Goal: Transaction & Acquisition: Purchase product/service

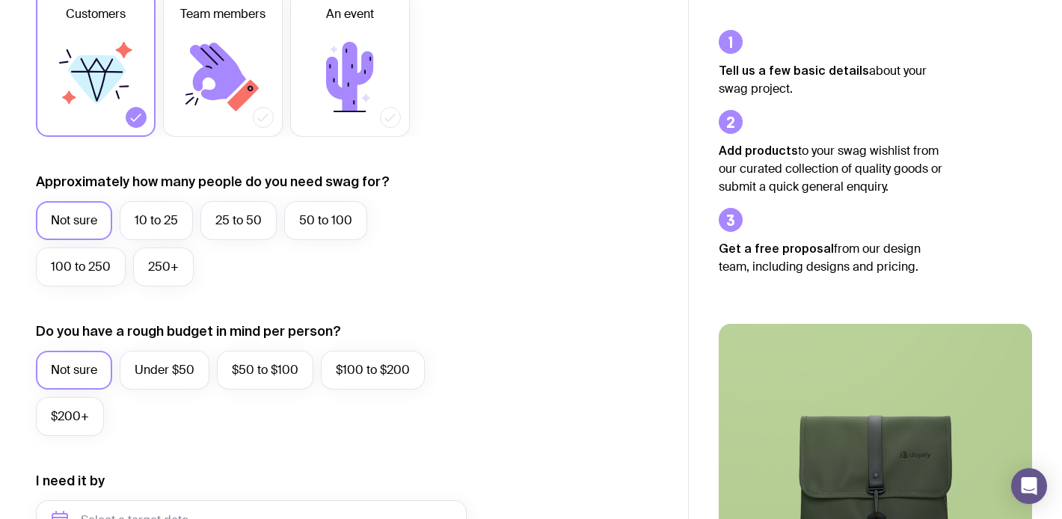
scroll to position [304, 0]
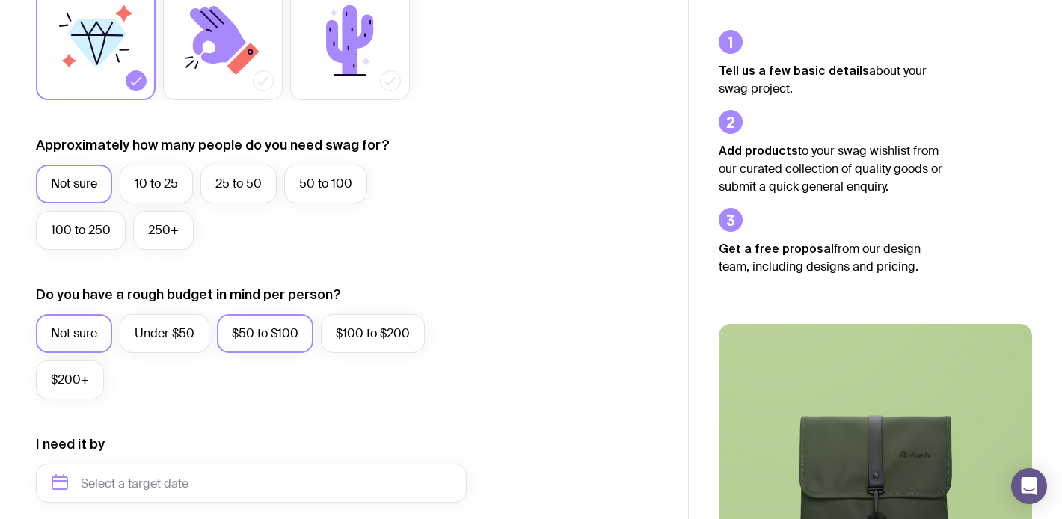
click at [255, 322] on label "$50 to $100" at bounding box center [265, 333] width 96 height 39
click at [0, 0] on input "$50 to $100" at bounding box center [0, 0] width 0 height 0
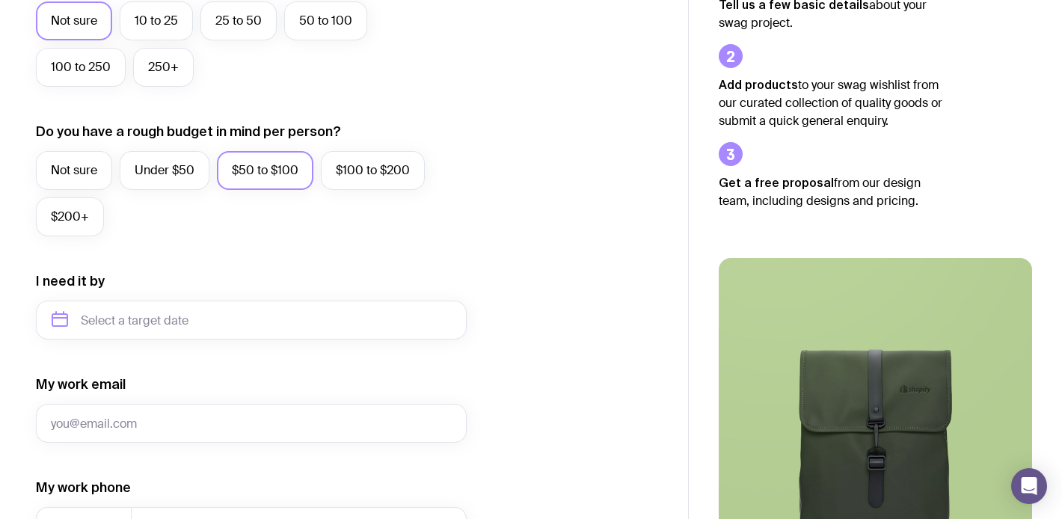
scroll to position [469, 0]
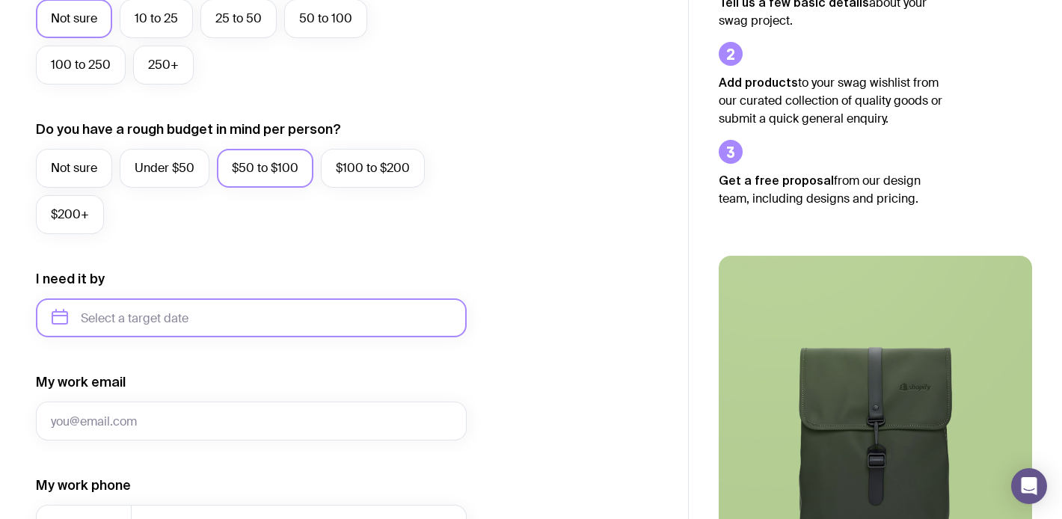
click at [304, 327] on input "text" at bounding box center [251, 317] width 431 height 39
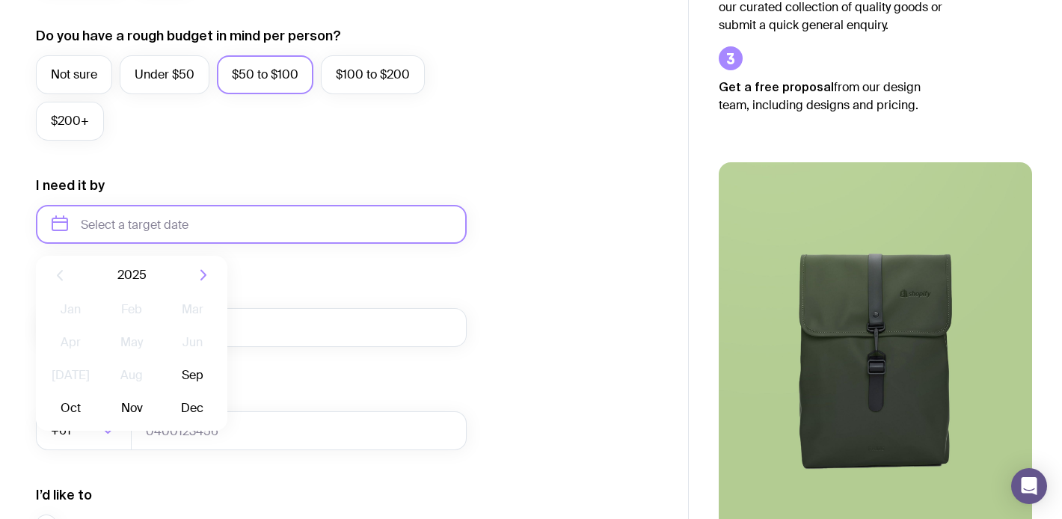
scroll to position [566, 0]
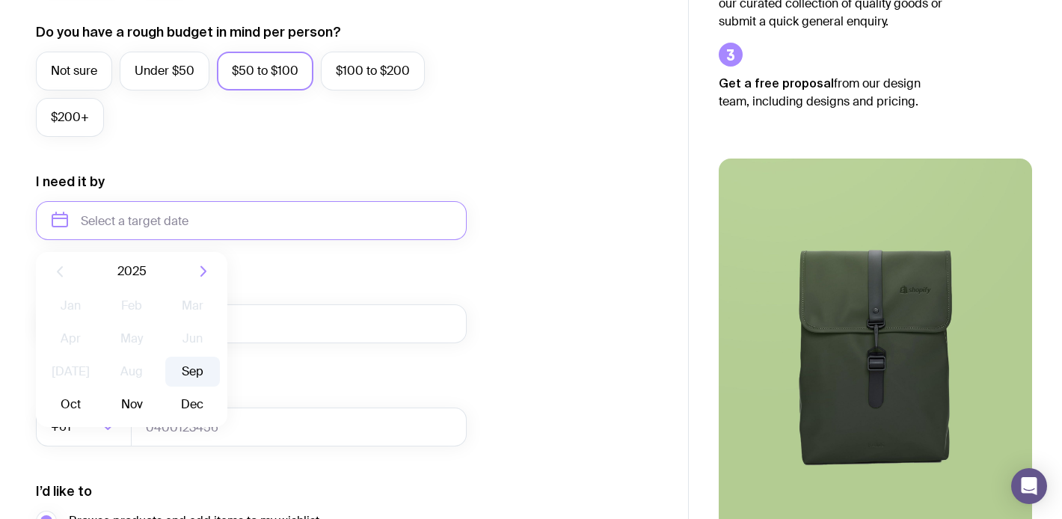
click at [206, 372] on button "Sep" at bounding box center [192, 372] width 55 height 30
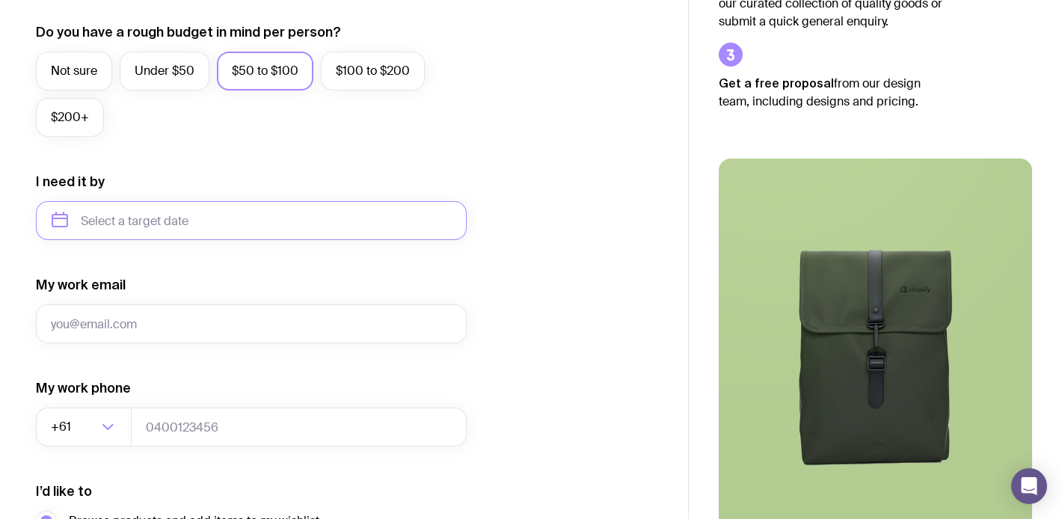
type input "[DATE]"
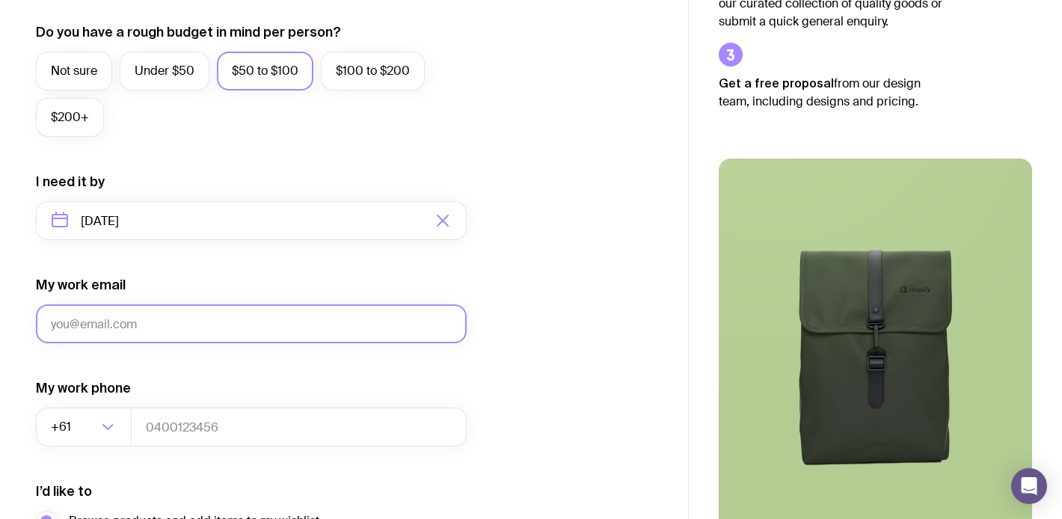
click at [165, 332] on input "My work email" at bounding box center [251, 323] width 431 height 39
type input "[EMAIL_ADDRESS][DOMAIN_NAME]"
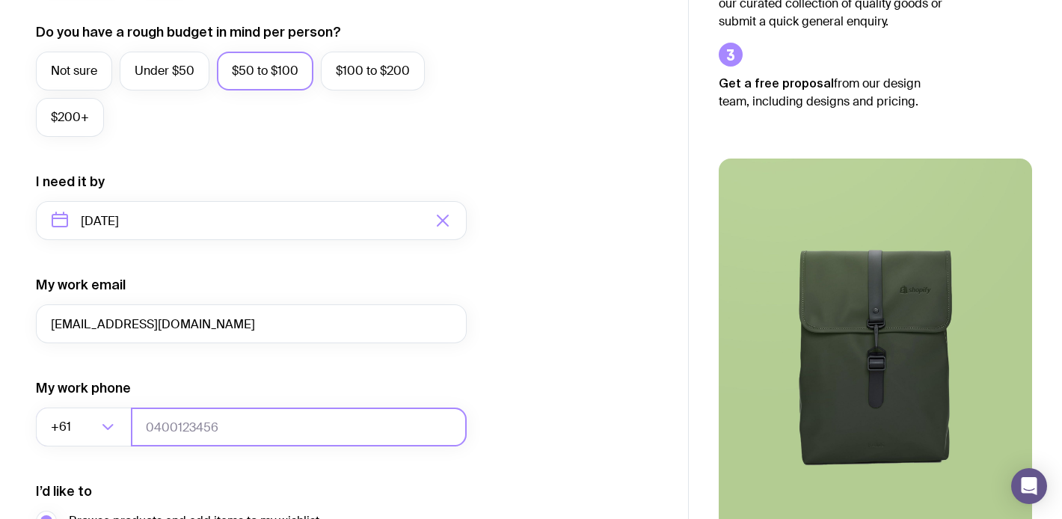
type input "0423493193"
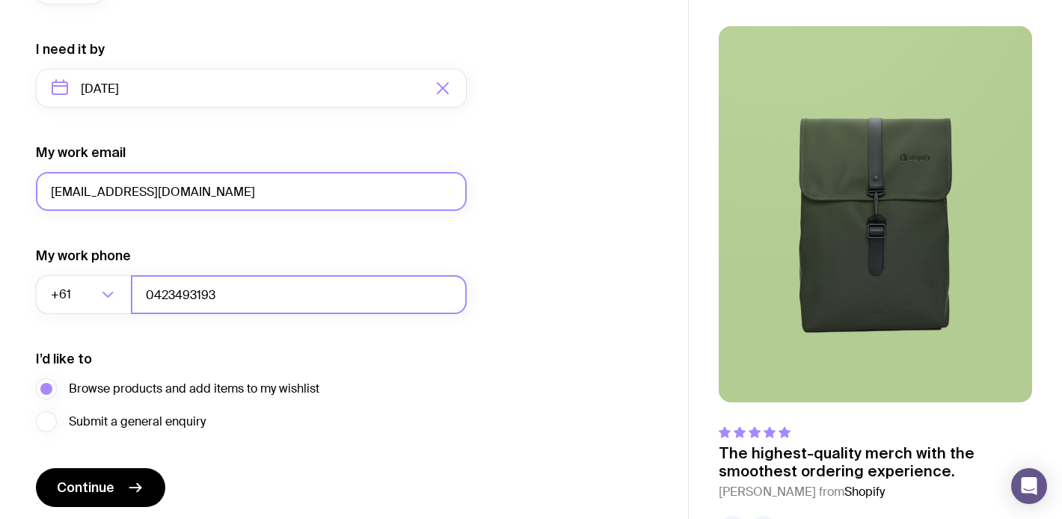
scroll to position [752, 0]
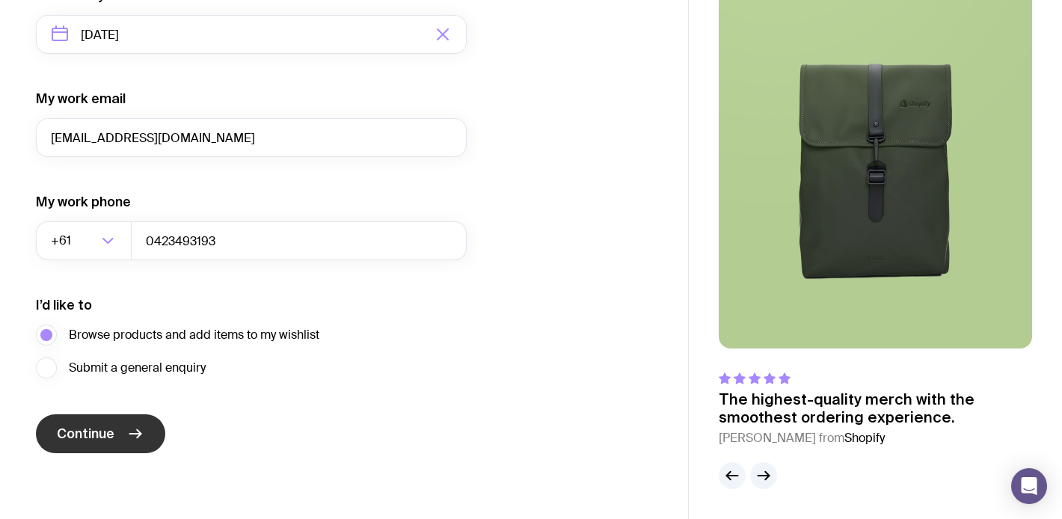
click at [84, 431] on span "Continue" at bounding box center [86, 434] width 58 height 18
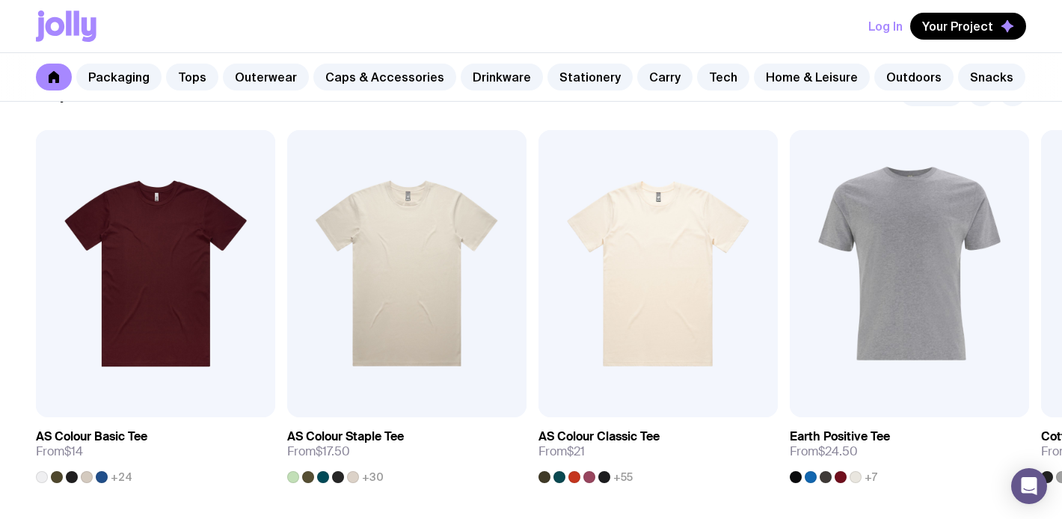
scroll to position [756, 0]
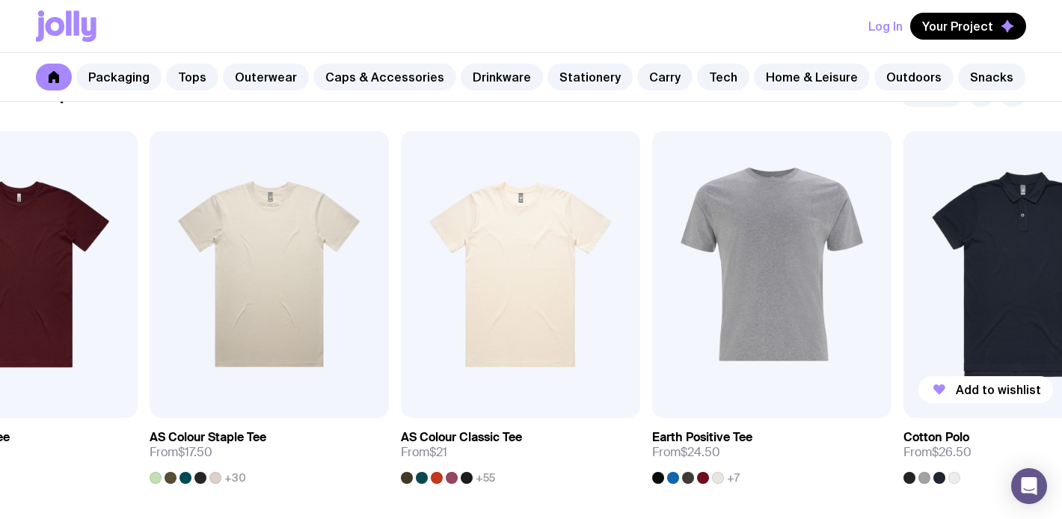
drag, startPoint x: 1056, startPoint y: 286, endPoint x: 912, endPoint y: 287, distance: 144.3
click at [912, 288] on img at bounding box center [1022, 274] width 239 height 287
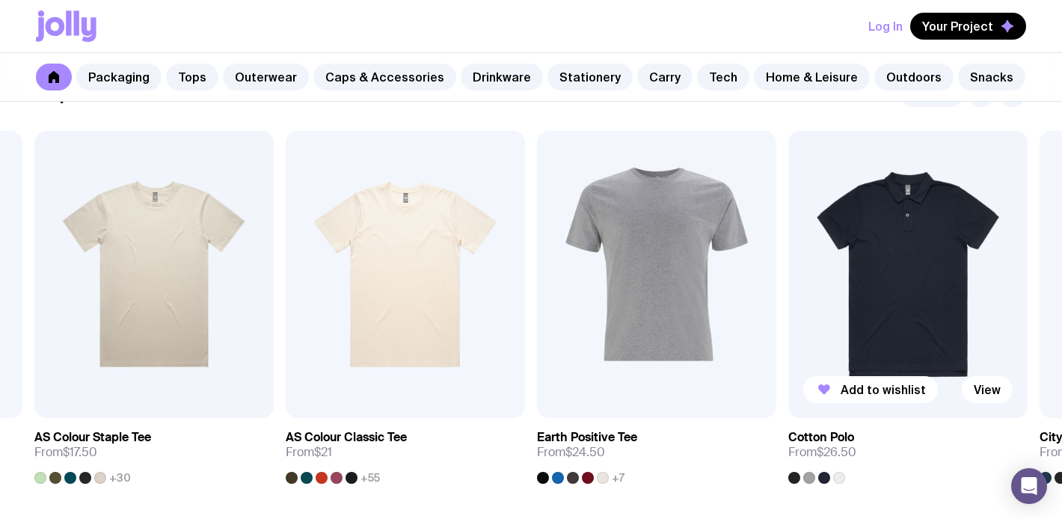
drag, startPoint x: 1023, startPoint y: 286, endPoint x: 731, endPoint y: 318, distance: 293.4
click at [788, 318] on img at bounding box center [907, 274] width 239 height 287
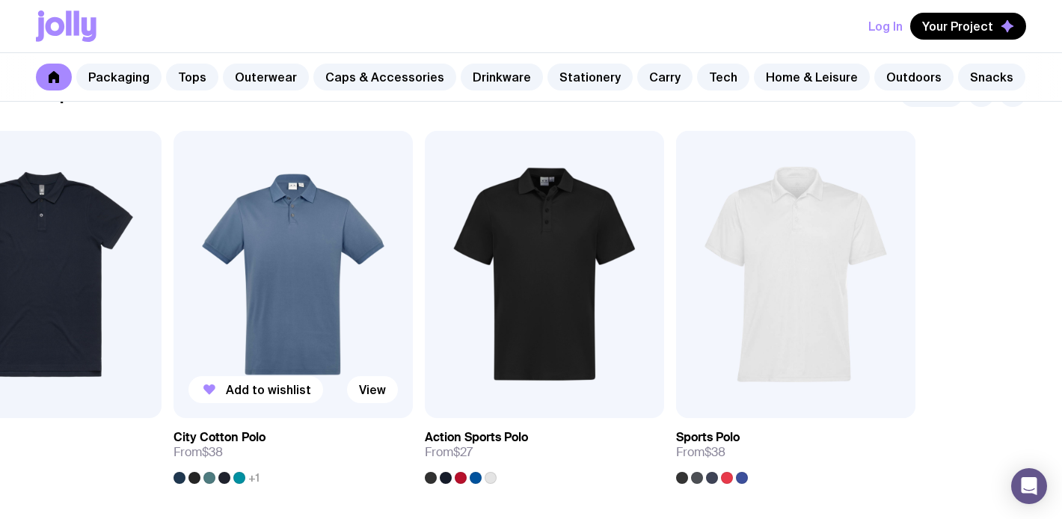
drag, startPoint x: 873, startPoint y: 313, endPoint x: 508, endPoint y: 343, distance: 366.1
click at [508, 343] on img at bounding box center [544, 274] width 239 height 287
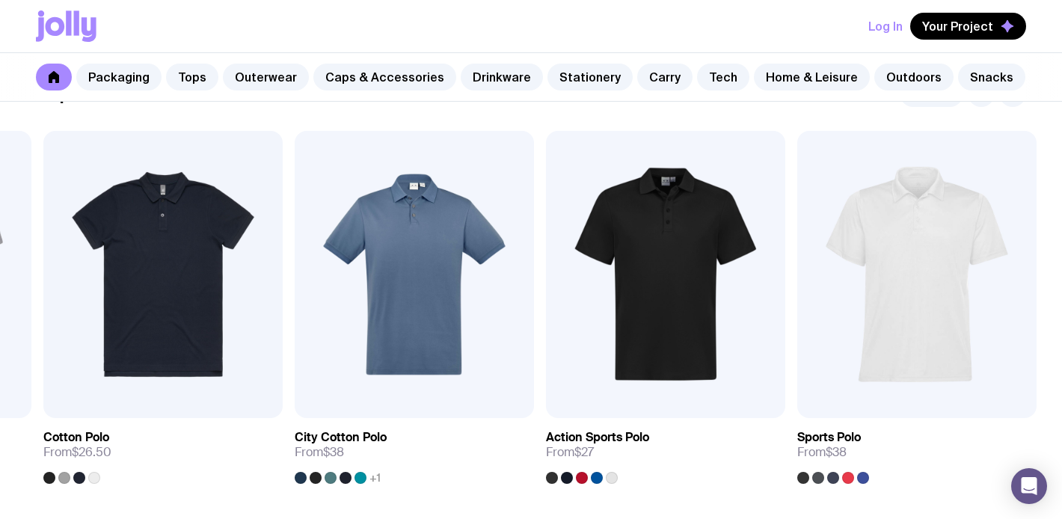
drag, startPoint x: 579, startPoint y: 324, endPoint x: 1074, endPoint y: 236, distance: 502.0
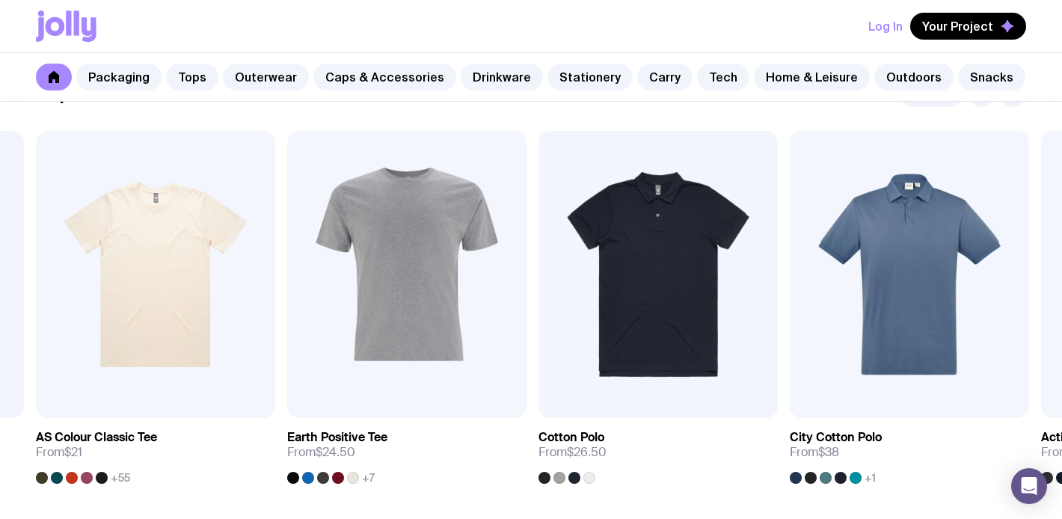
drag, startPoint x: 659, startPoint y: 221, endPoint x: 1074, endPoint y: 167, distance: 417.8
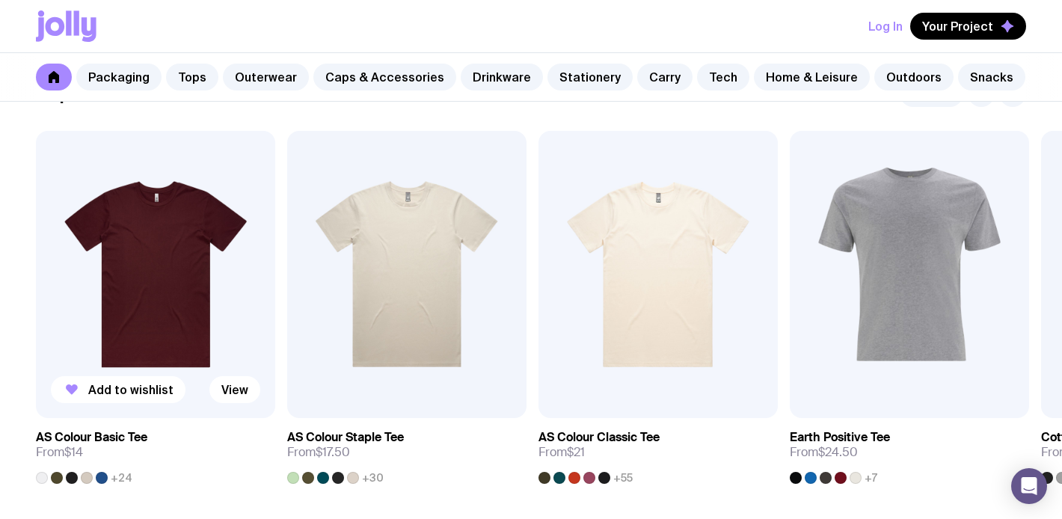
click at [71, 478] on div at bounding box center [72, 478] width 12 height 12
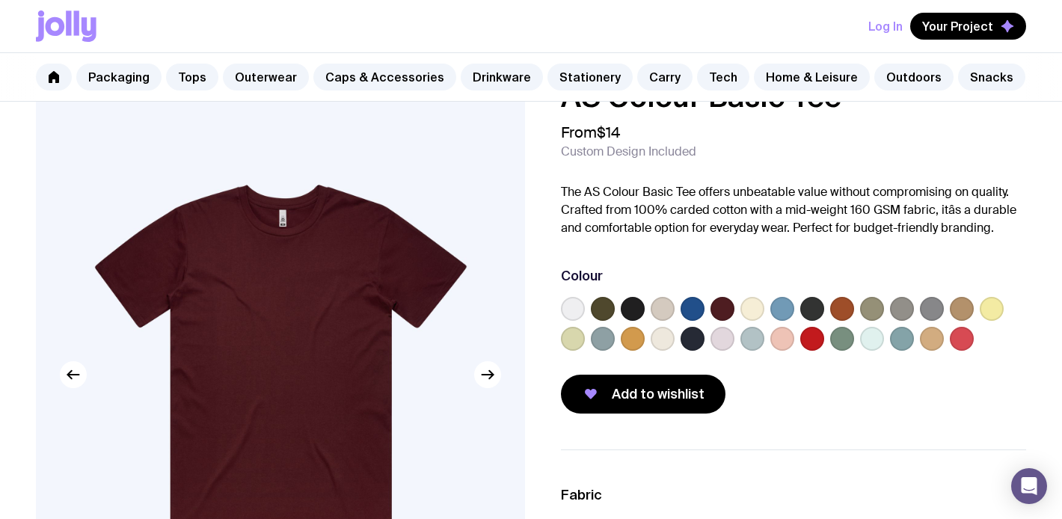
scroll to position [84, 0]
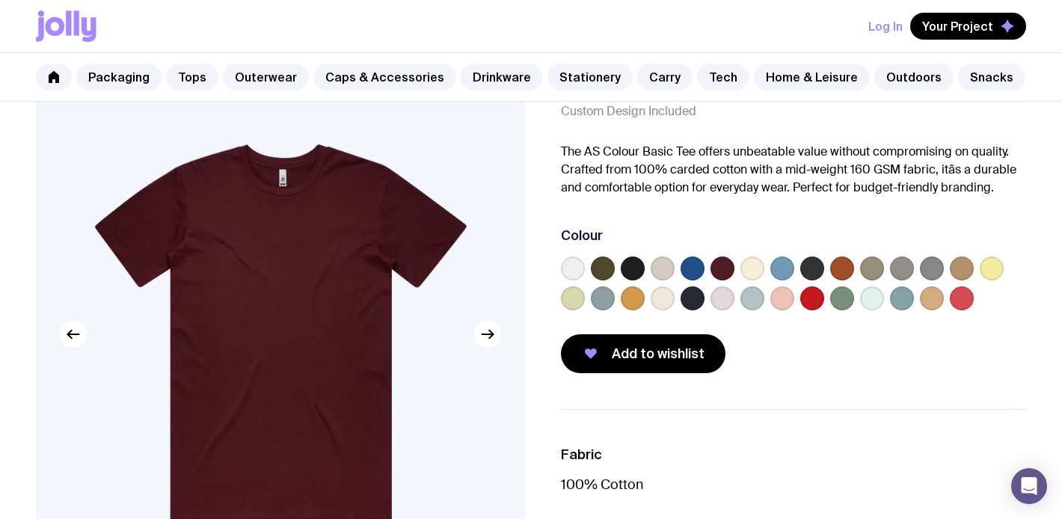
click at [629, 268] on label at bounding box center [633, 268] width 24 height 24
click at [0, 0] on input "radio" at bounding box center [0, 0] width 0 height 0
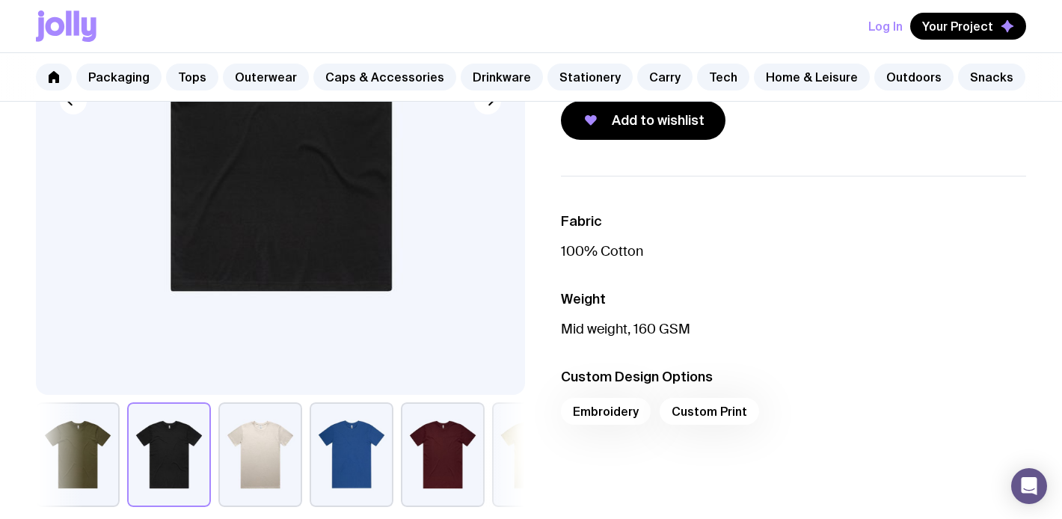
scroll to position [313, 0]
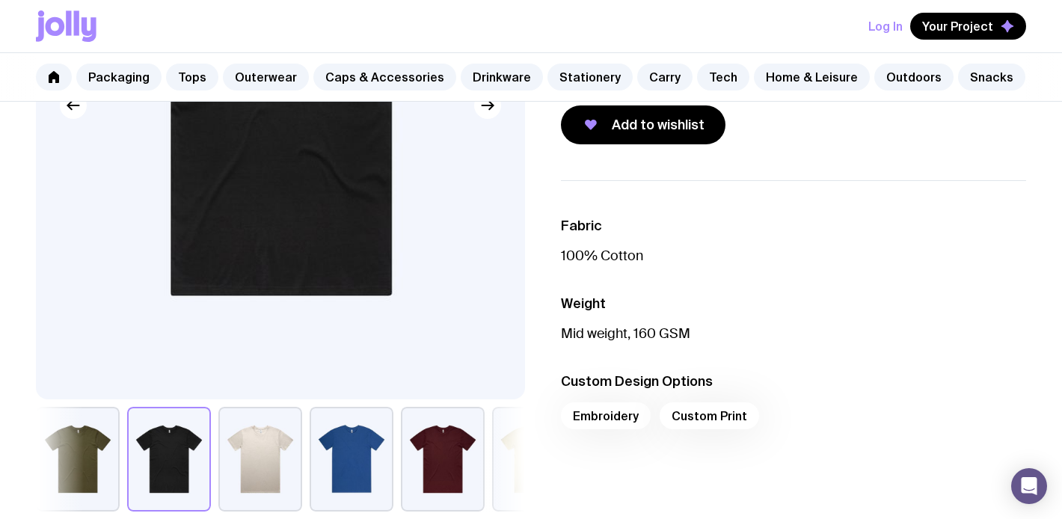
click at [712, 413] on div "Embroidery Custom Print" at bounding box center [793, 420] width 465 height 36
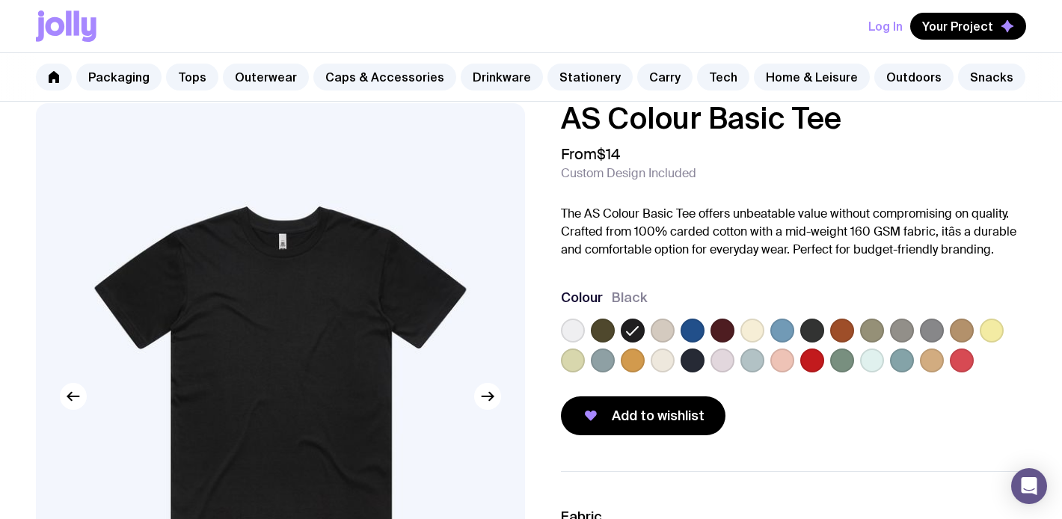
scroll to position [0, 0]
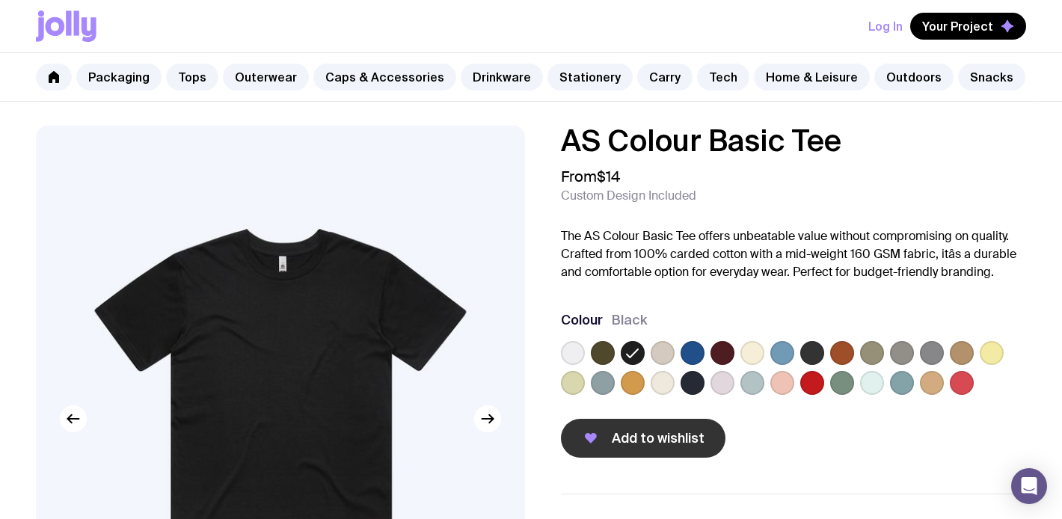
click at [658, 428] on button "Add to wishlist" at bounding box center [643, 438] width 164 height 39
click at [391, 87] on link "Caps & Accessories" at bounding box center [384, 77] width 143 height 27
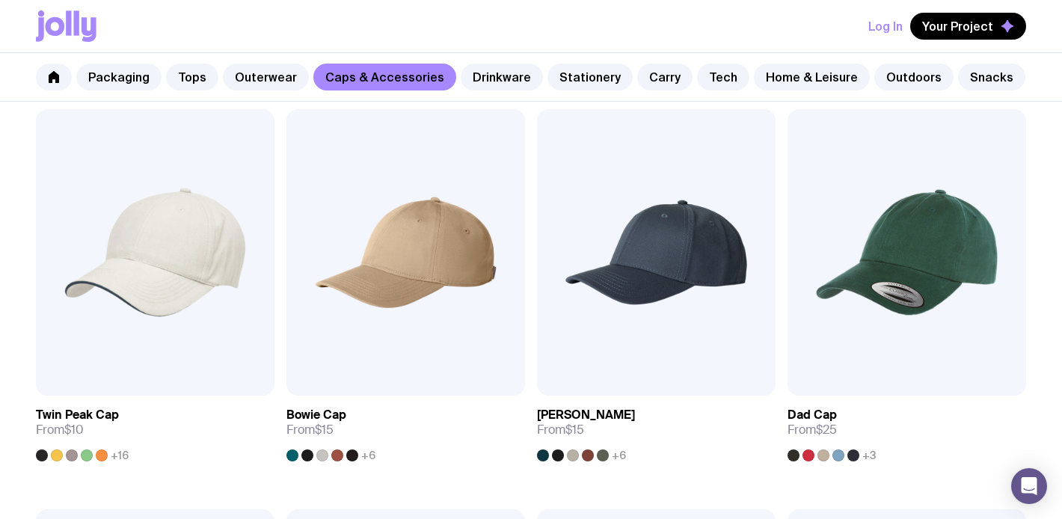
scroll to position [281, 0]
click at [45, 456] on div at bounding box center [42, 455] width 12 height 12
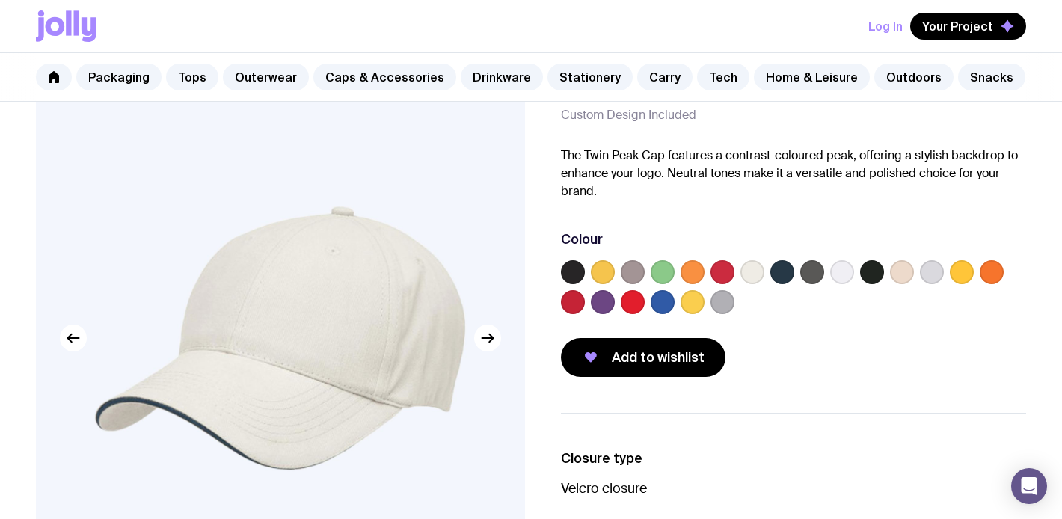
scroll to position [98, 0]
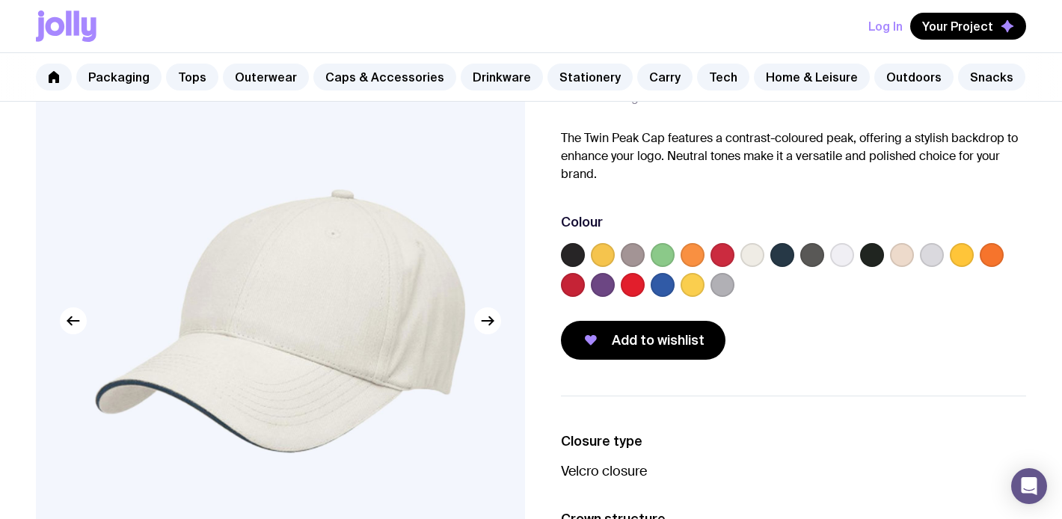
click at [565, 246] on label at bounding box center [573, 255] width 24 height 24
click at [0, 0] on input "radio" at bounding box center [0, 0] width 0 height 0
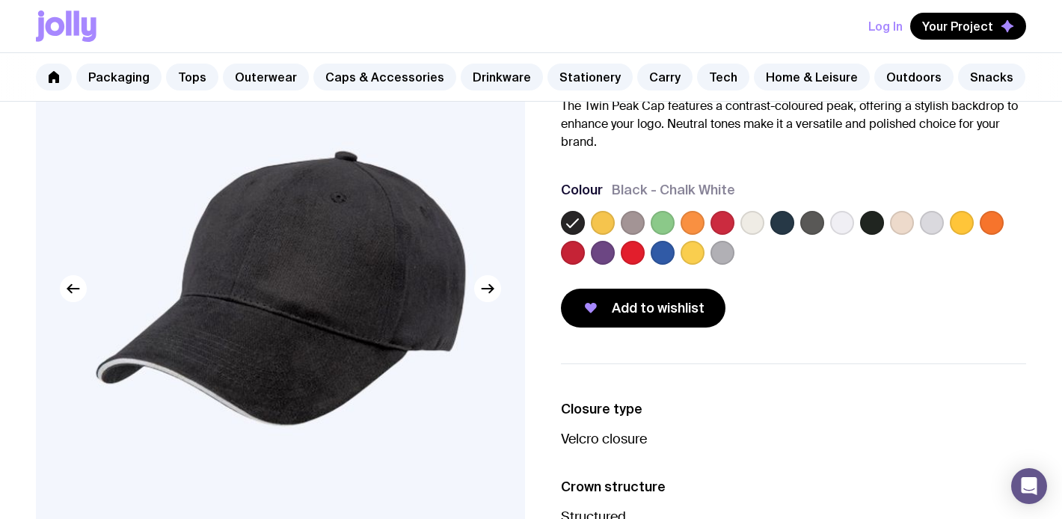
scroll to position [135, 0]
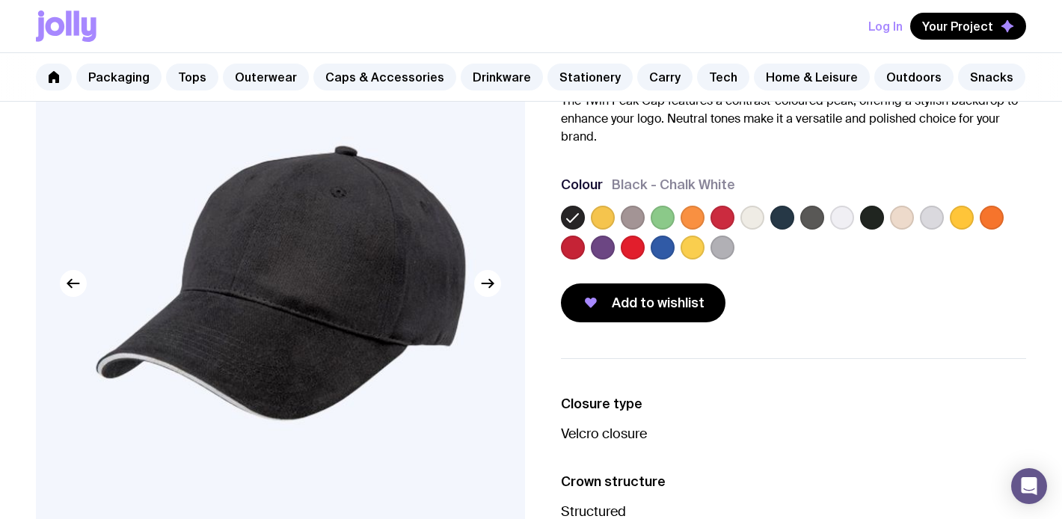
click at [865, 222] on label at bounding box center [872, 218] width 24 height 24
click at [0, 0] on input "radio" at bounding box center [0, 0] width 0 height 0
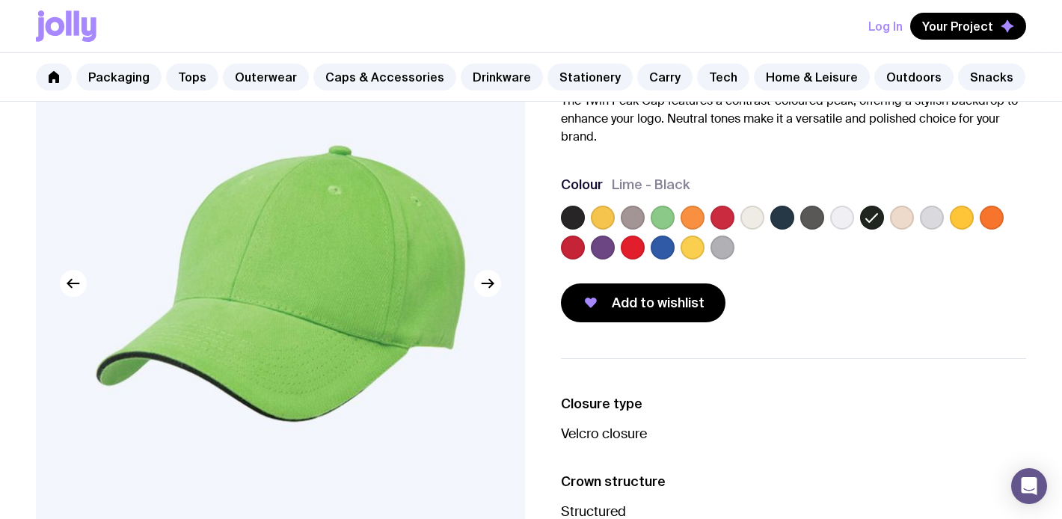
click at [575, 219] on label at bounding box center [573, 218] width 24 height 24
click at [0, 0] on input "radio" at bounding box center [0, 0] width 0 height 0
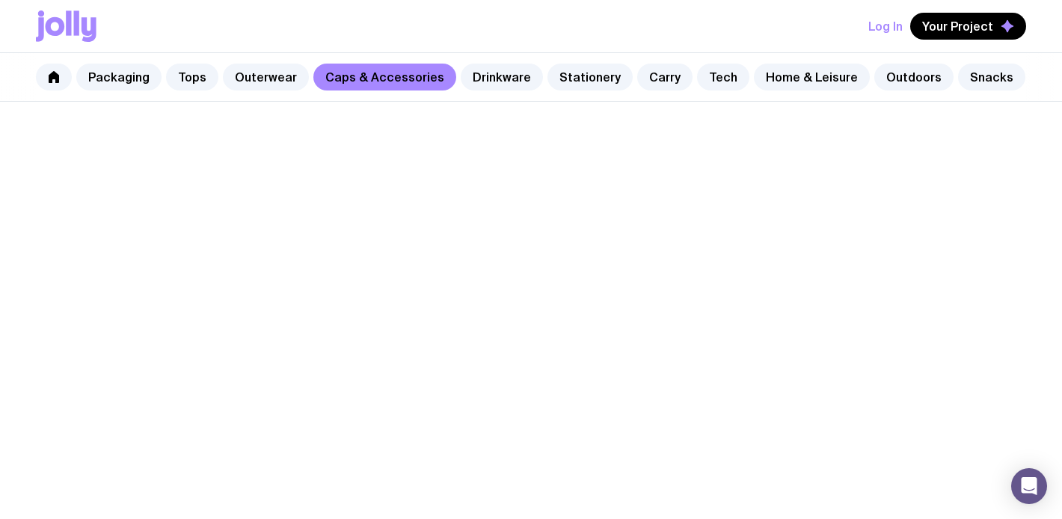
scroll to position [281, 0]
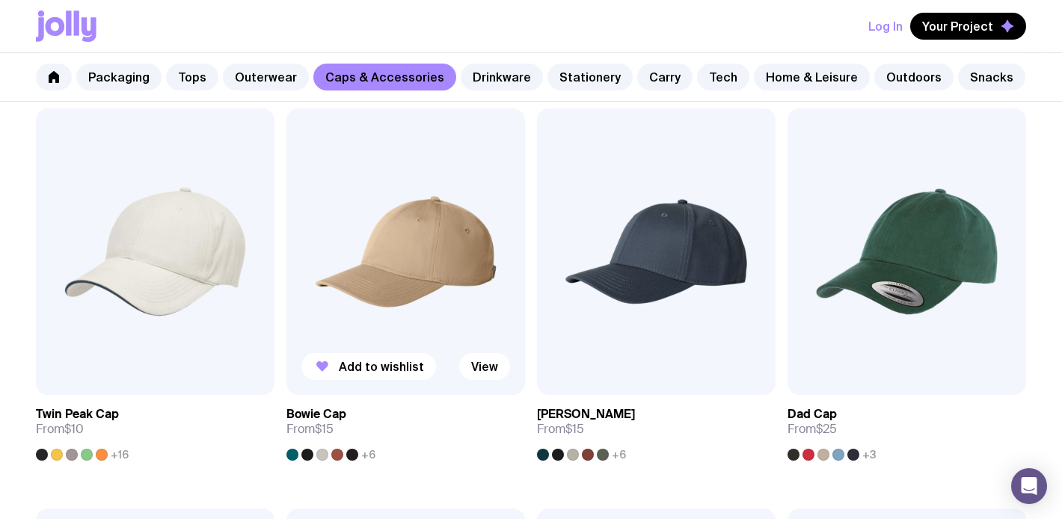
click at [354, 455] on div at bounding box center [352, 455] width 12 height 12
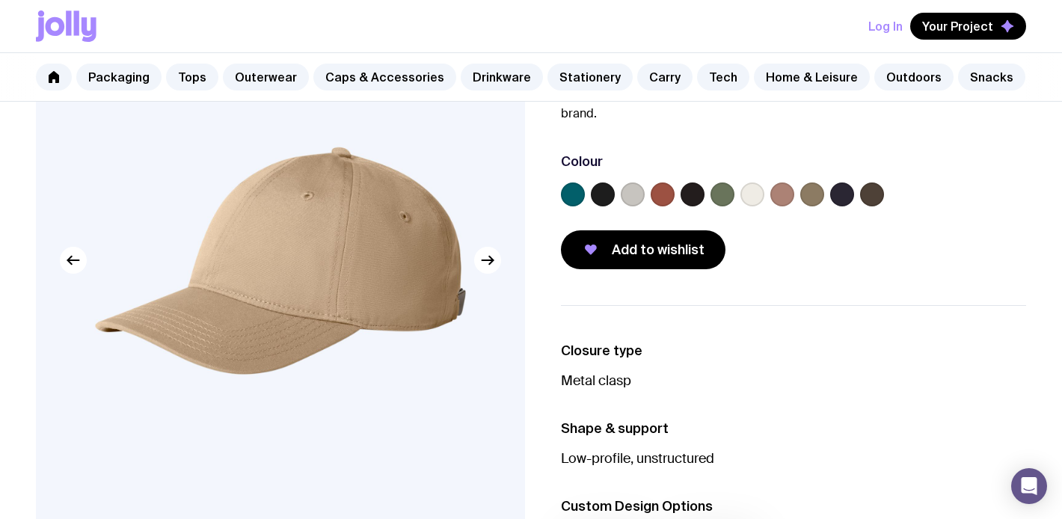
scroll to position [159, 0]
click at [601, 185] on label at bounding box center [603, 194] width 24 height 24
click at [0, 0] on input "radio" at bounding box center [0, 0] width 0 height 0
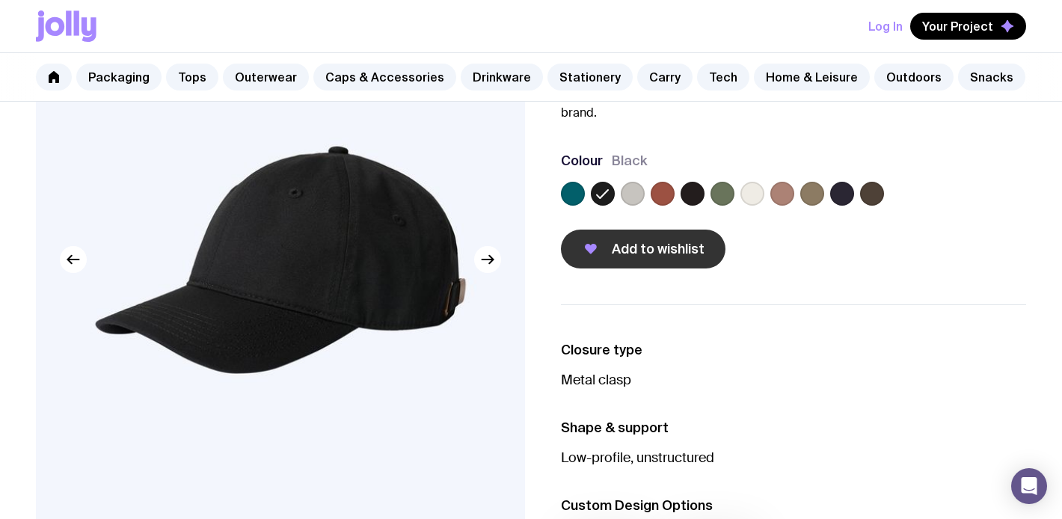
click at [620, 240] on span "Add to wishlist" at bounding box center [658, 249] width 93 height 18
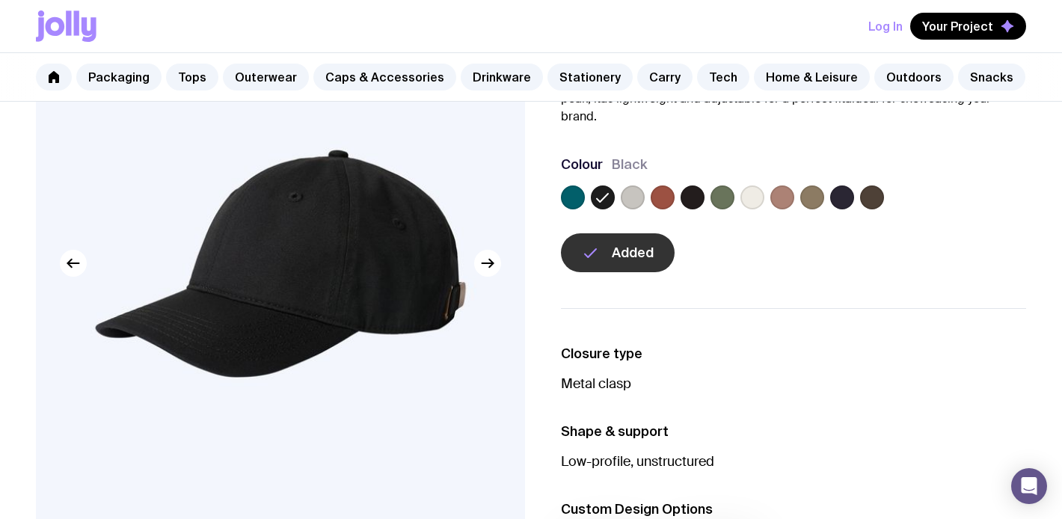
scroll to position [0, 0]
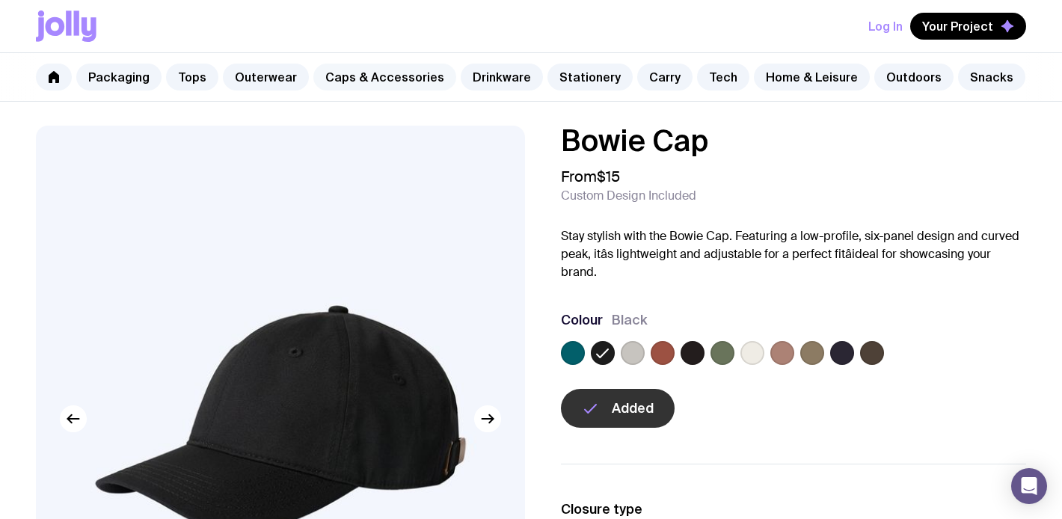
click at [374, 76] on link "Caps & Accessories" at bounding box center [384, 77] width 143 height 27
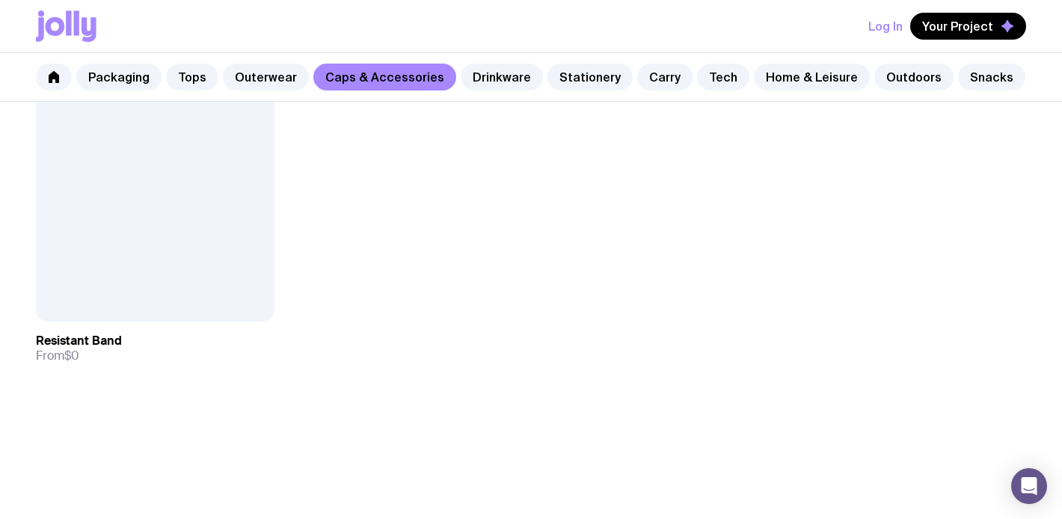
scroll to position [2759, 0]
click at [567, 84] on link "Stationery" at bounding box center [589, 77] width 85 height 27
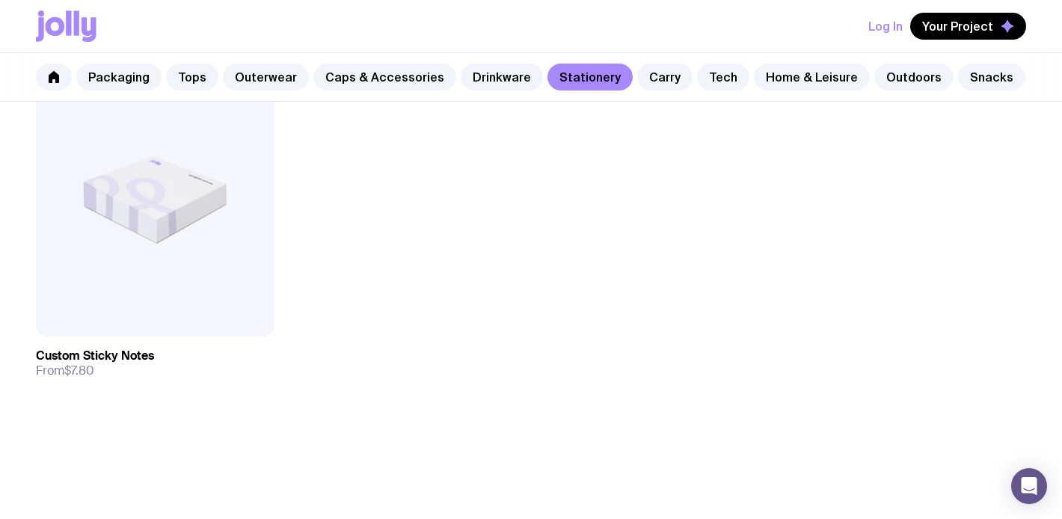
scroll to position [2748, 0]
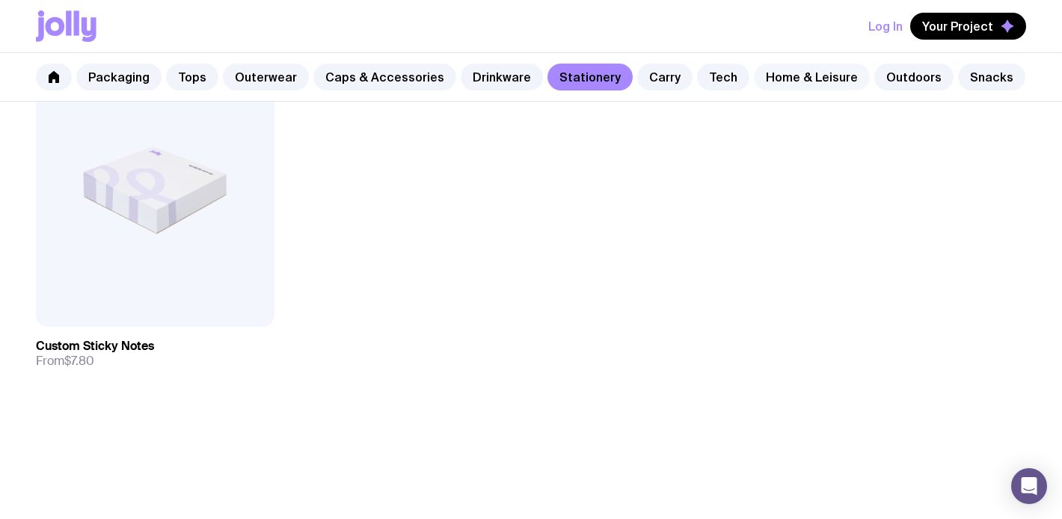
click at [754, 80] on link "Home & Leisure" at bounding box center [812, 77] width 116 height 27
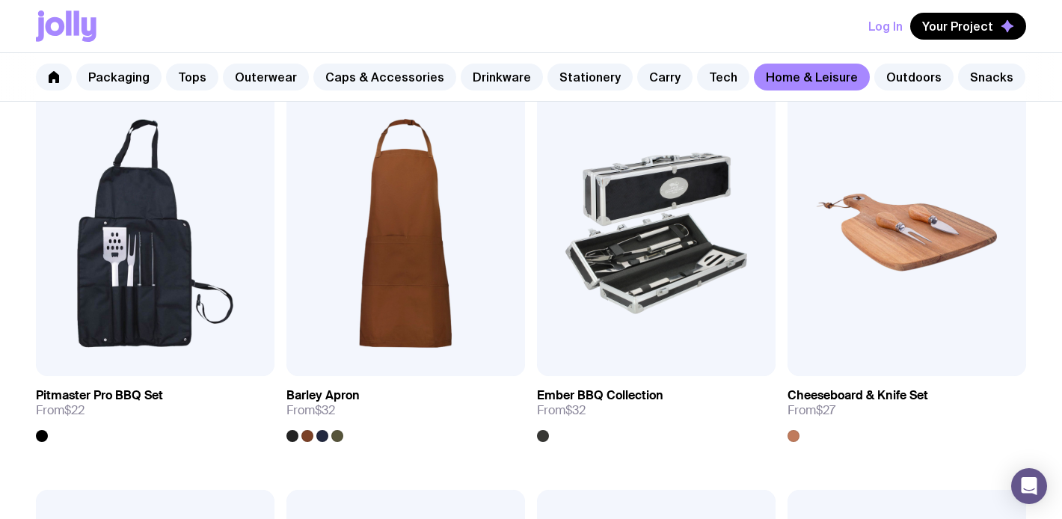
scroll to position [1105, 0]
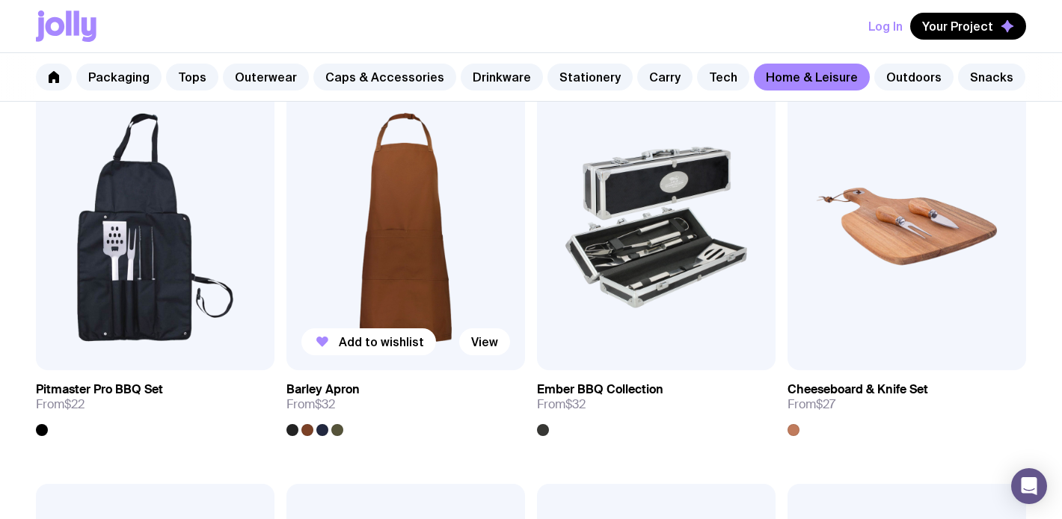
click at [321, 428] on div at bounding box center [322, 430] width 12 height 12
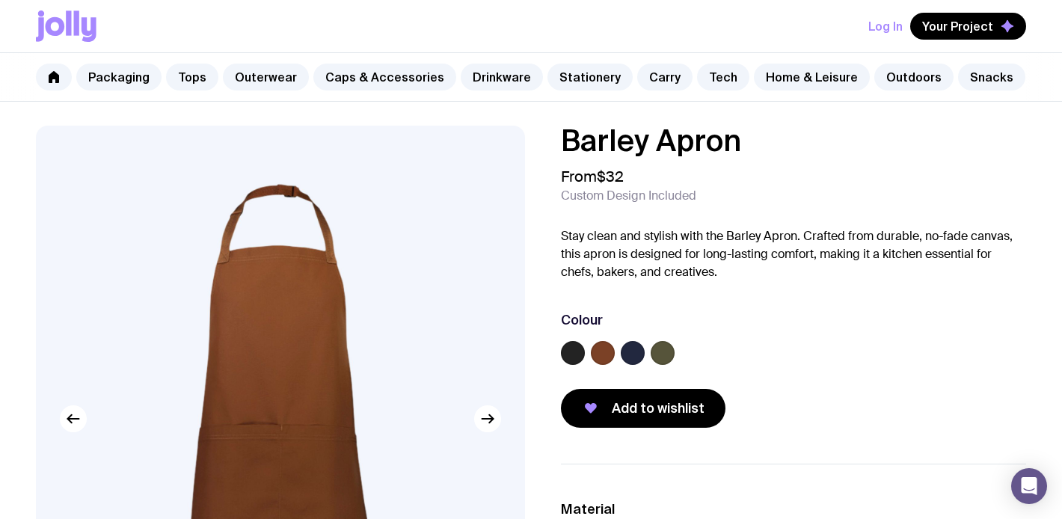
scroll to position [84, 0]
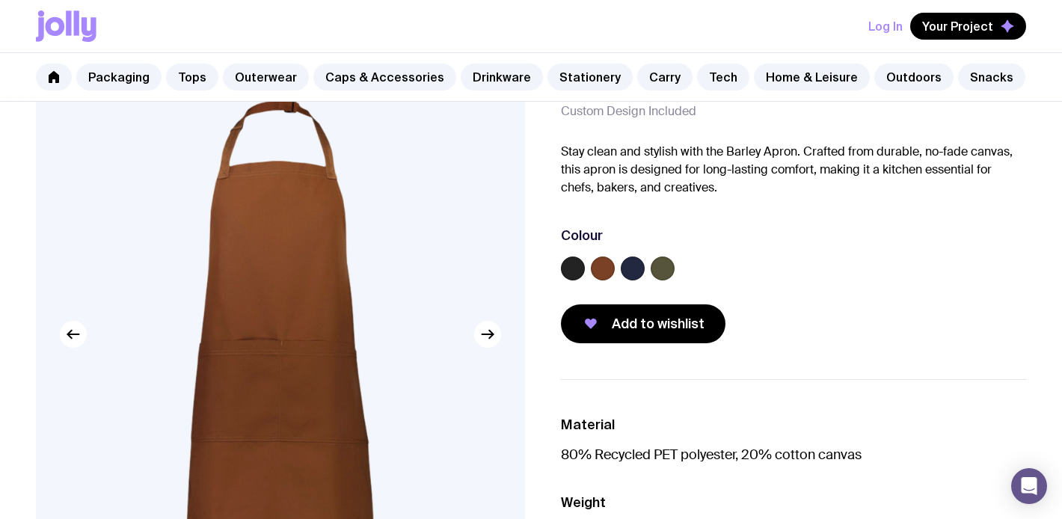
click at [576, 275] on label at bounding box center [573, 268] width 24 height 24
click at [0, 0] on input "radio" at bounding box center [0, 0] width 0 height 0
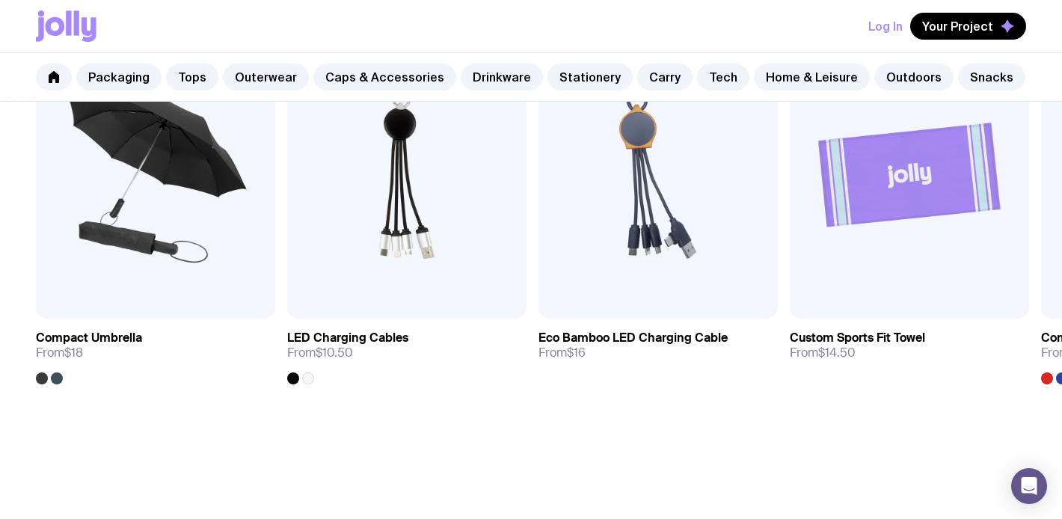
scroll to position [0, 0]
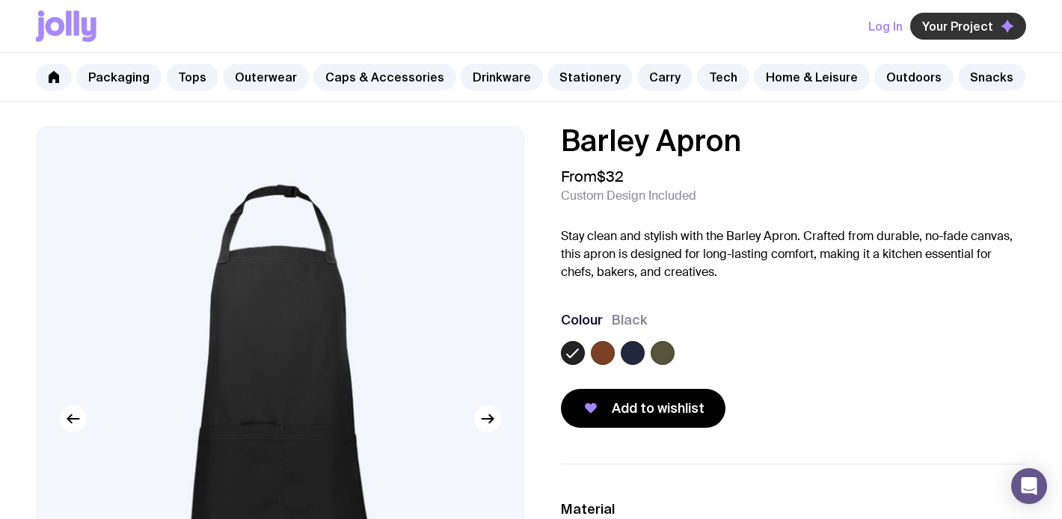
click at [948, 29] on span "Your Project" at bounding box center [957, 26] width 71 height 15
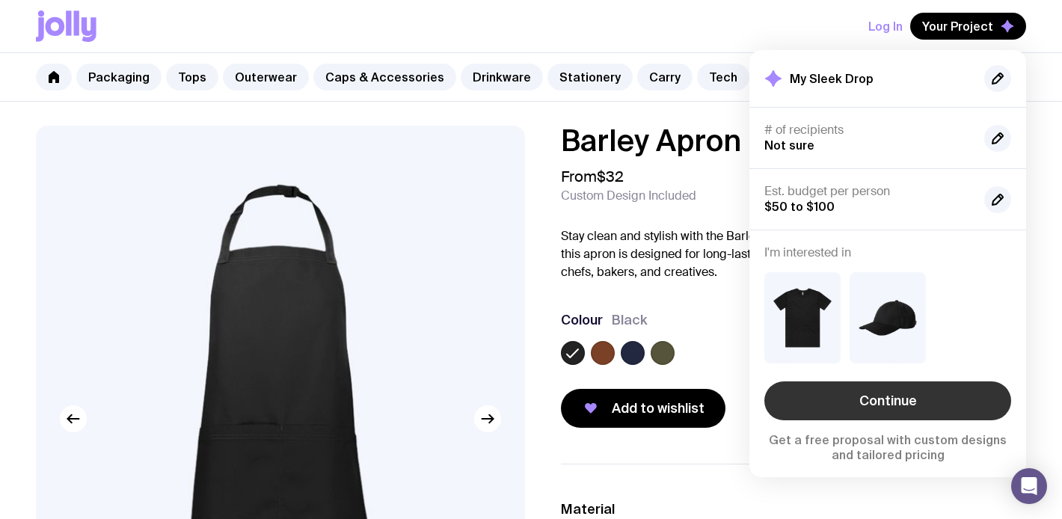
click at [813, 409] on link "Continue" at bounding box center [887, 400] width 247 height 39
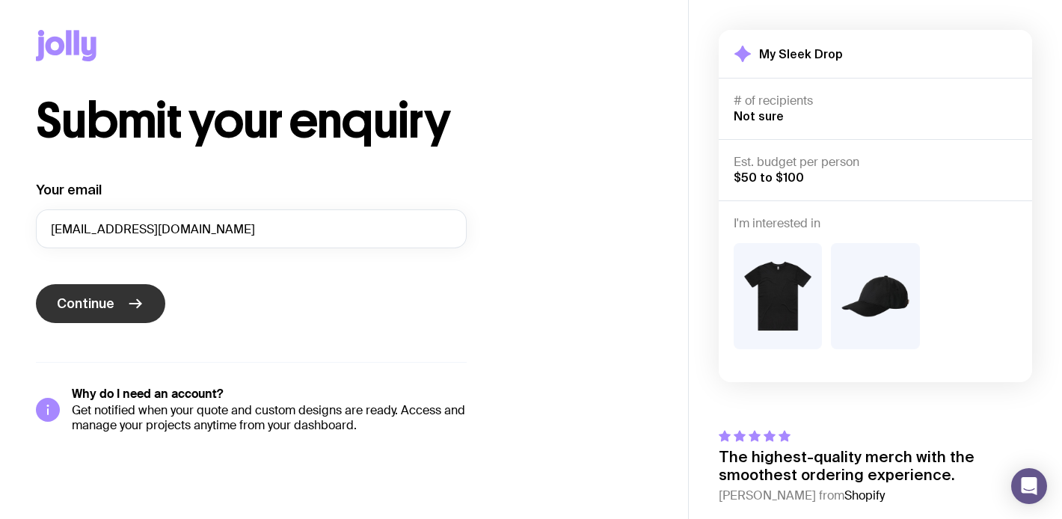
click at [112, 304] on span "Continue" at bounding box center [86, 304] width 58 height 18
